Goal: Task Accomplishment & Management: Use online tool/utility

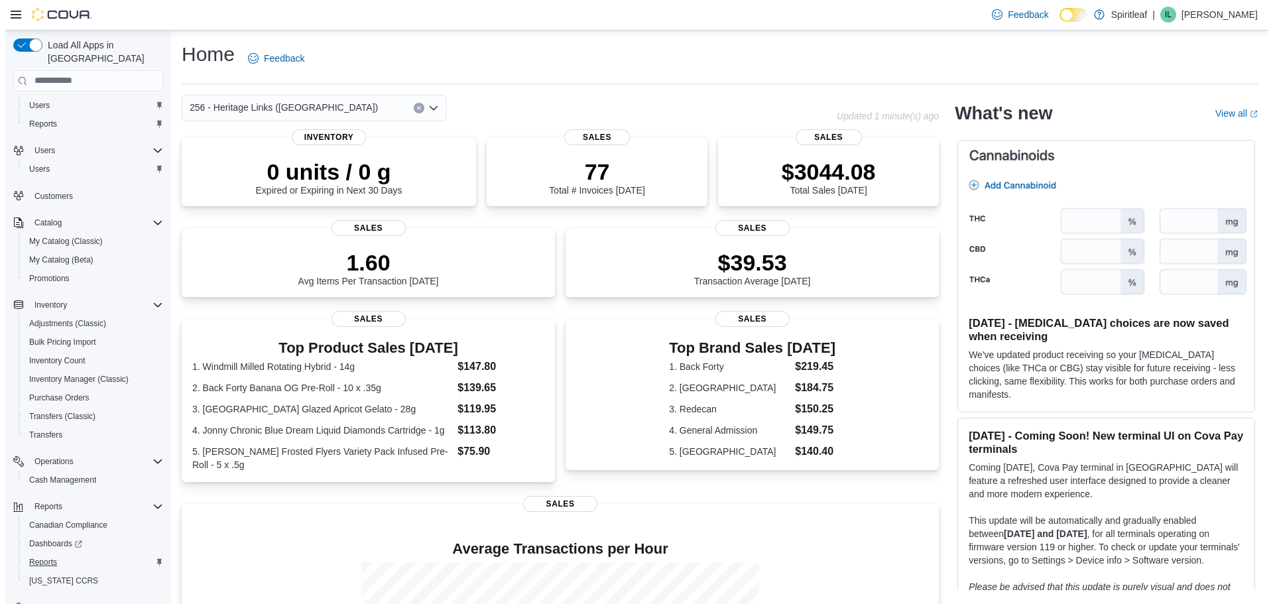
scroll to position [43, 0]
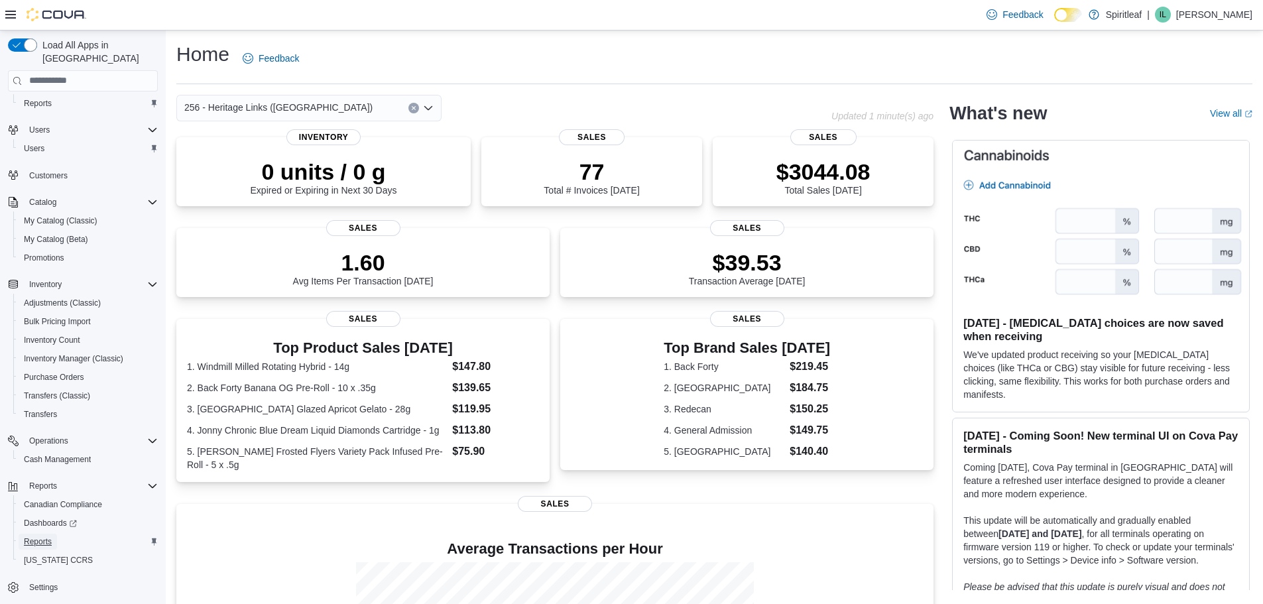
click at [45, 536] on span "Reports" at bounding box center [38, 541] width 28 height 11
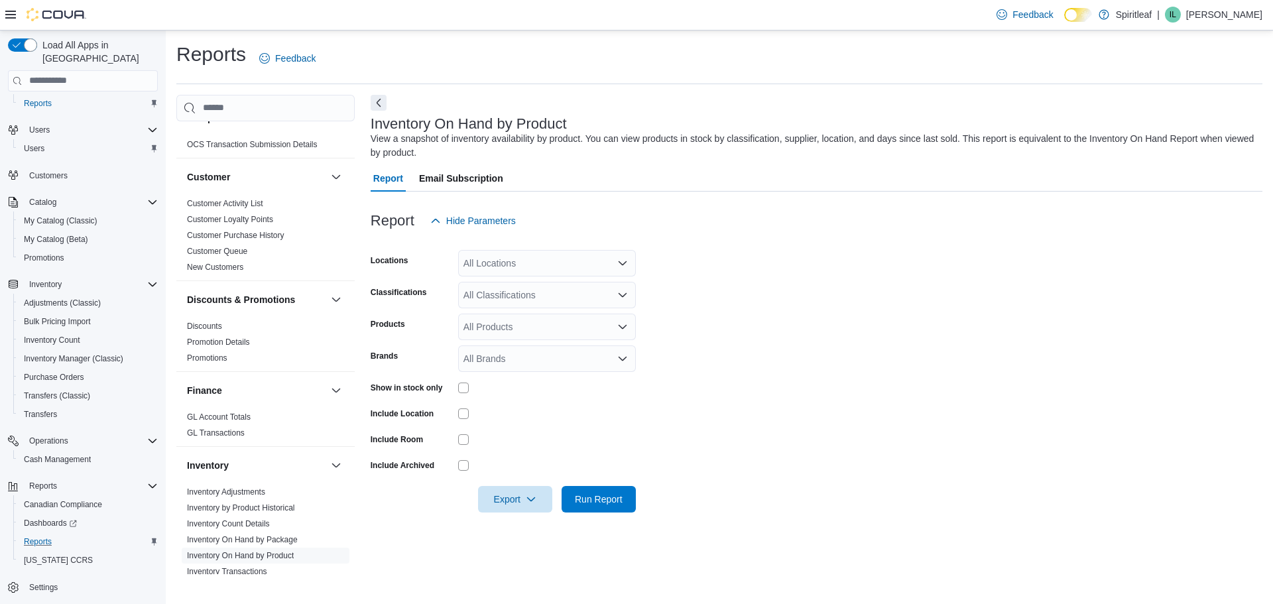
scroll to position [116, 0]
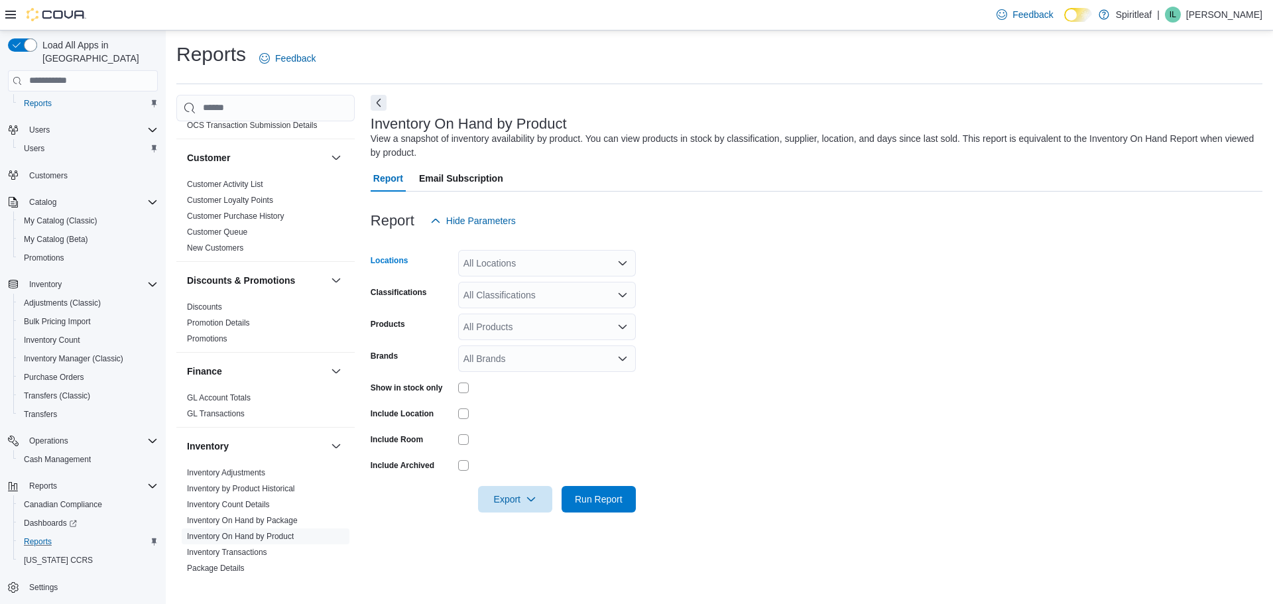
click at [532, 257] on div "All Locations" at bounding box center [547, 263] width 178 height 27
type input "***"
click at [567, 288] on span "256 - Heritage Links ([GEOGRAPHIC_DATA])" at bounding box center [601, 285] width 188 height 13
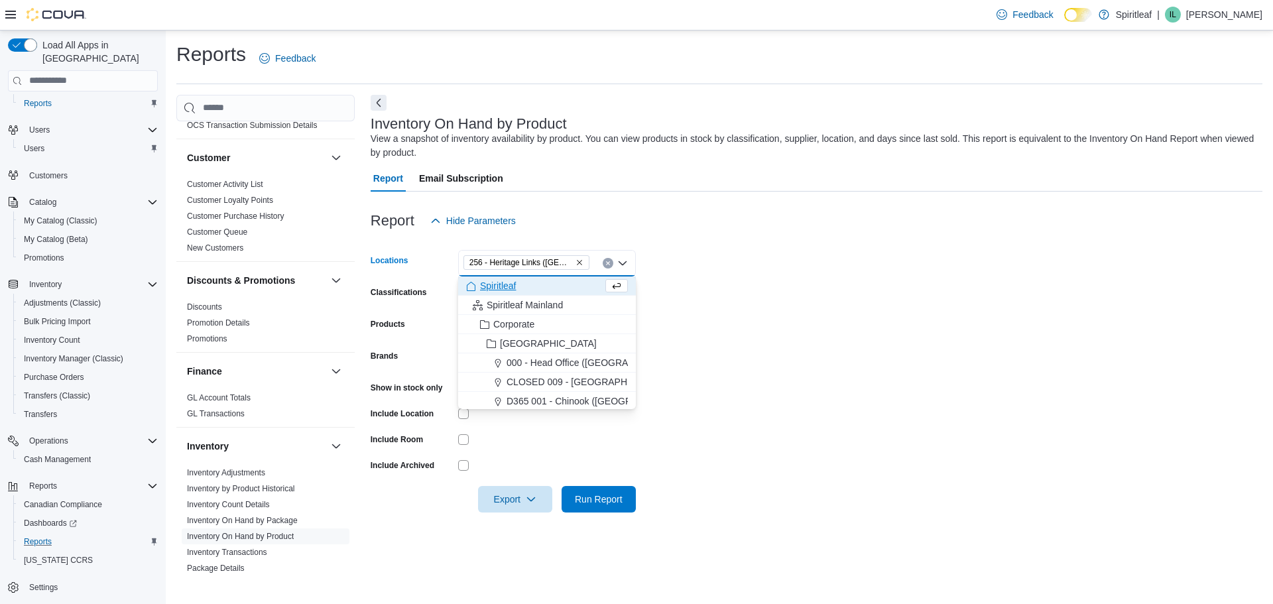
click at [712, 234] on div at bounding box center [817, 242] width 892 height 16
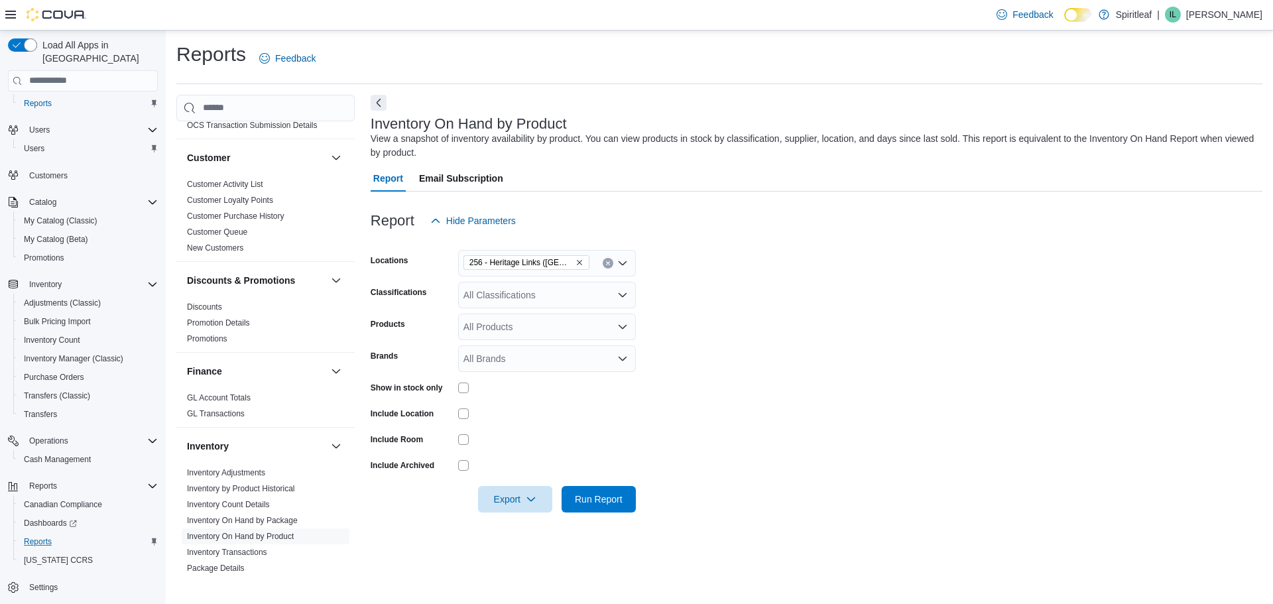
click at [537, 298] on div "All Classifications" at bounding box center [547, 295] width 178 height 27
